Goal: Task Accomplishment & Management: Use online tool/utility

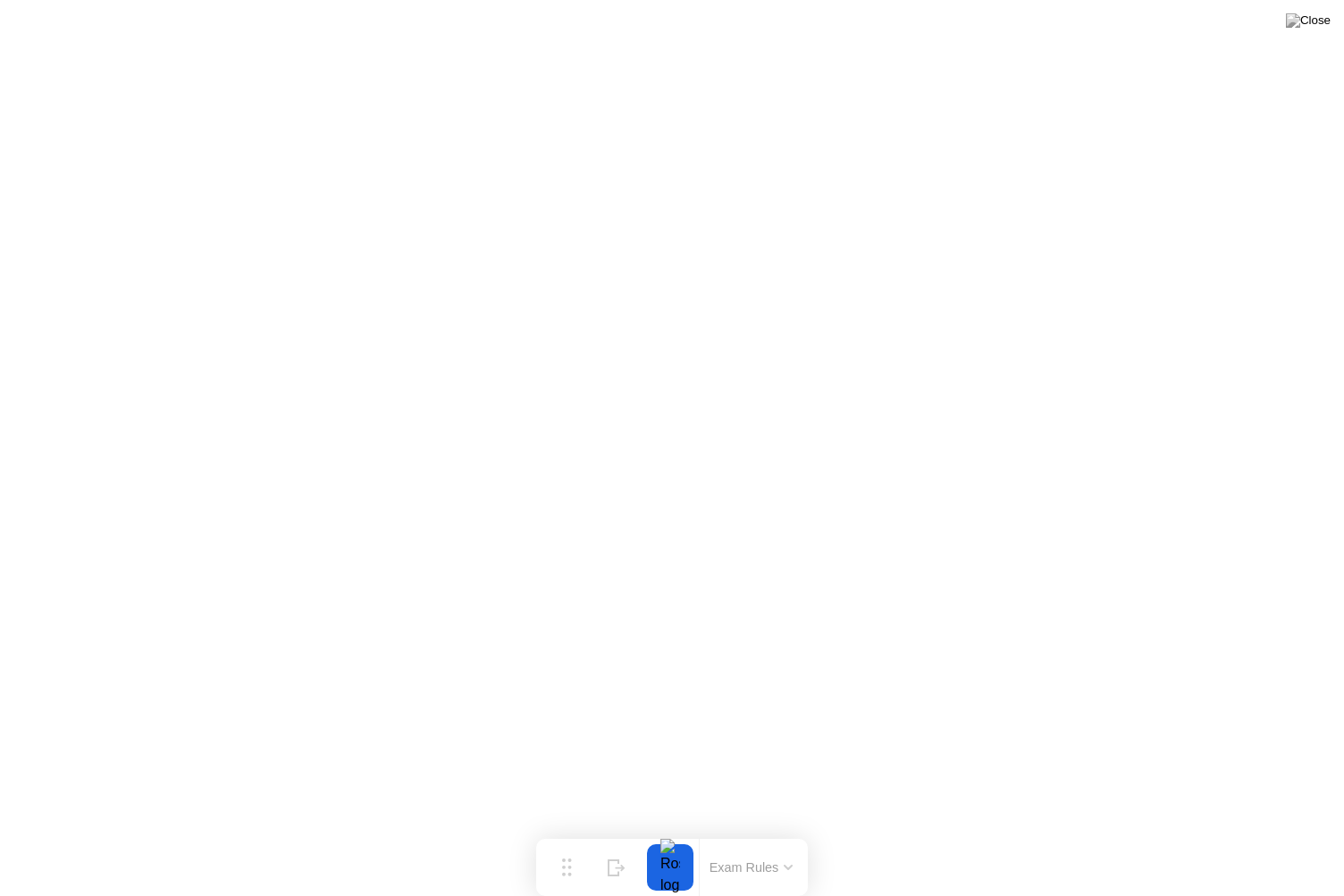
click at [1318, 13] on button at bounding box center [1308, 21] width 54 height 24
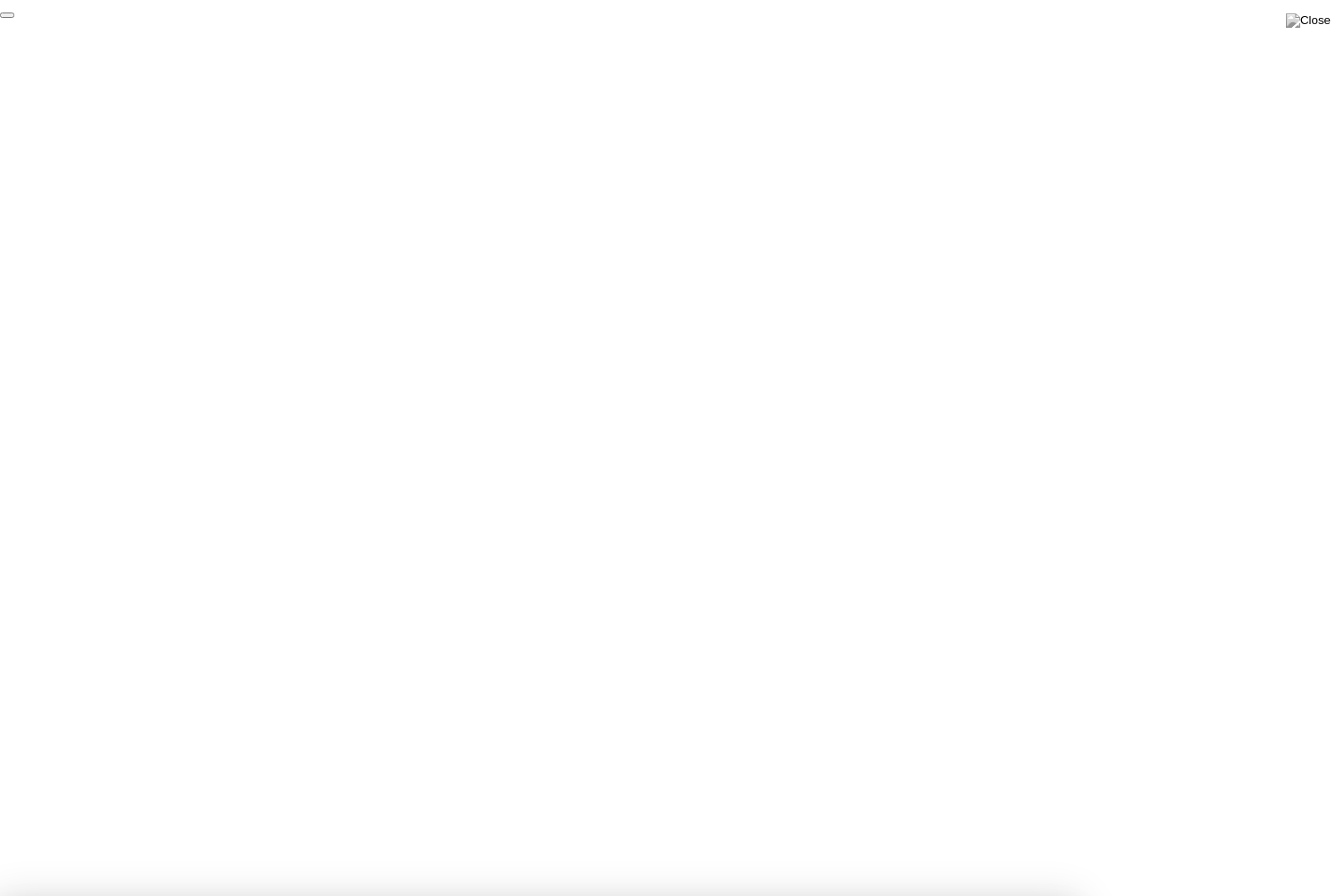
click div "End Proctoring Session"
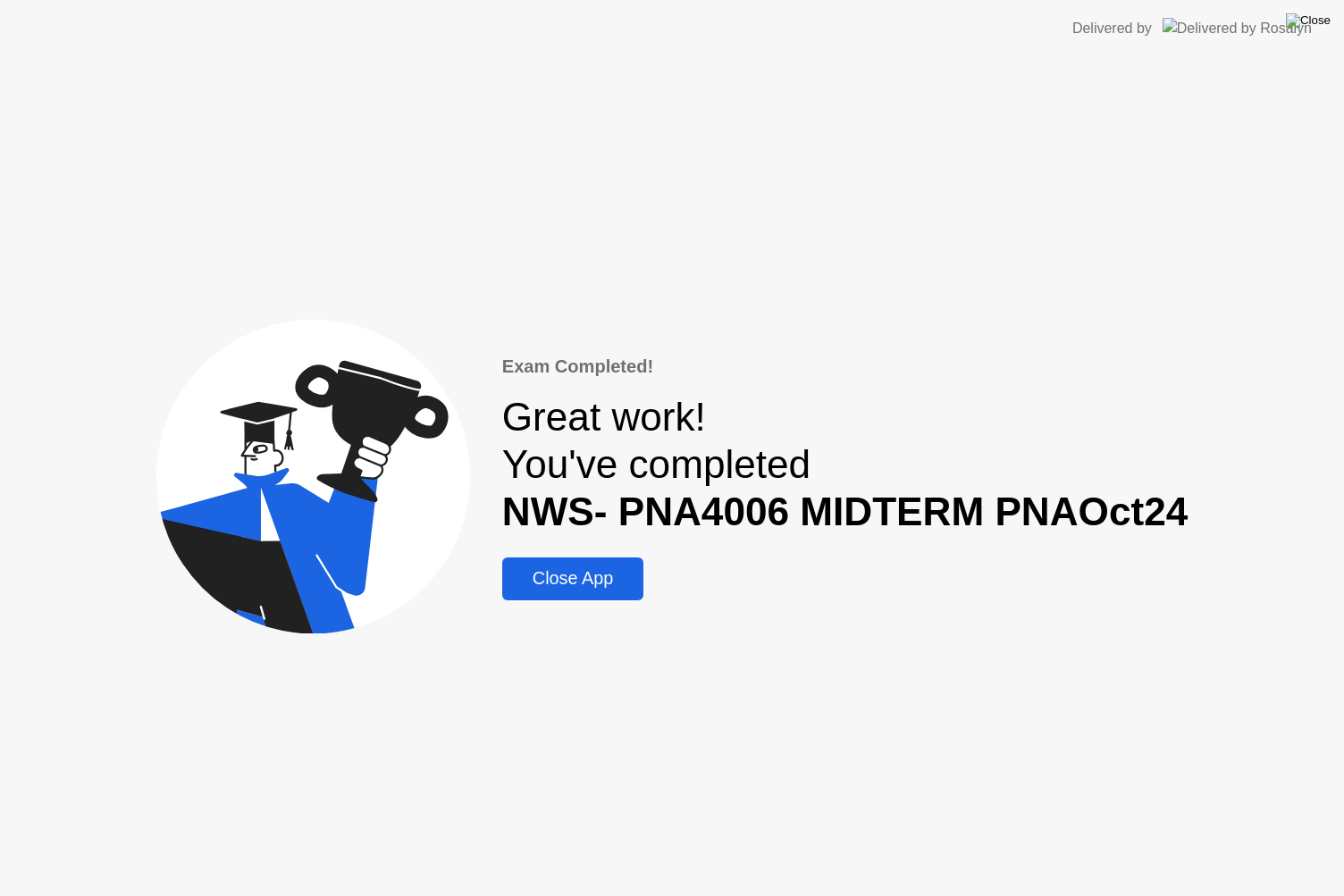
click at [1320, 24] on img at bounding box center [1308, 21] width 45 height 15
